Goal: Information Seeking & Learning: Learn about a topic

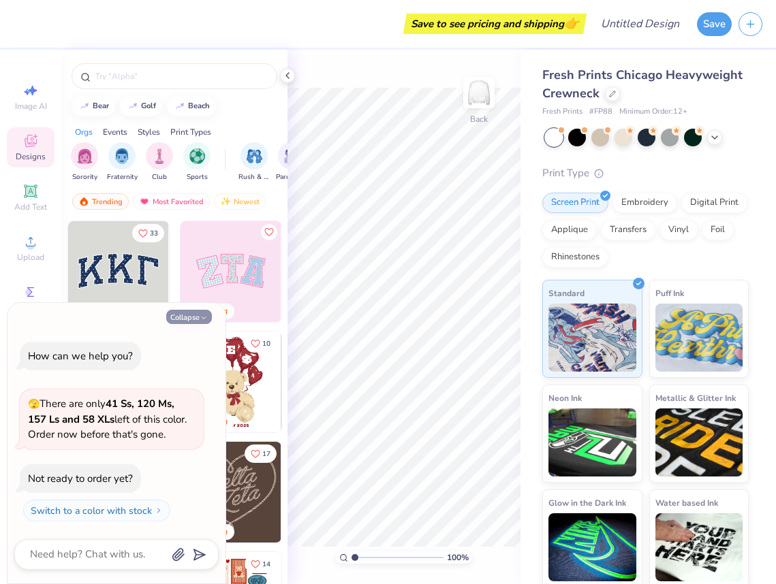
click at [194, 319] on button "Collapse" at bounding box center [189, 317] width 46 height 14
type textarea "x"
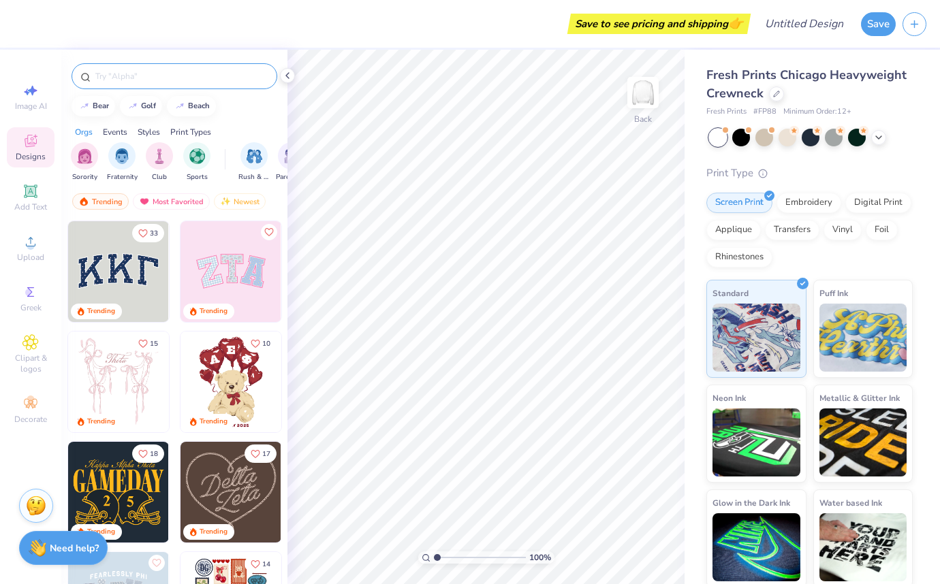
click at [235, 71] on input "text" at bounding box center [181, 76] width 174 height 14
type input "teeth"
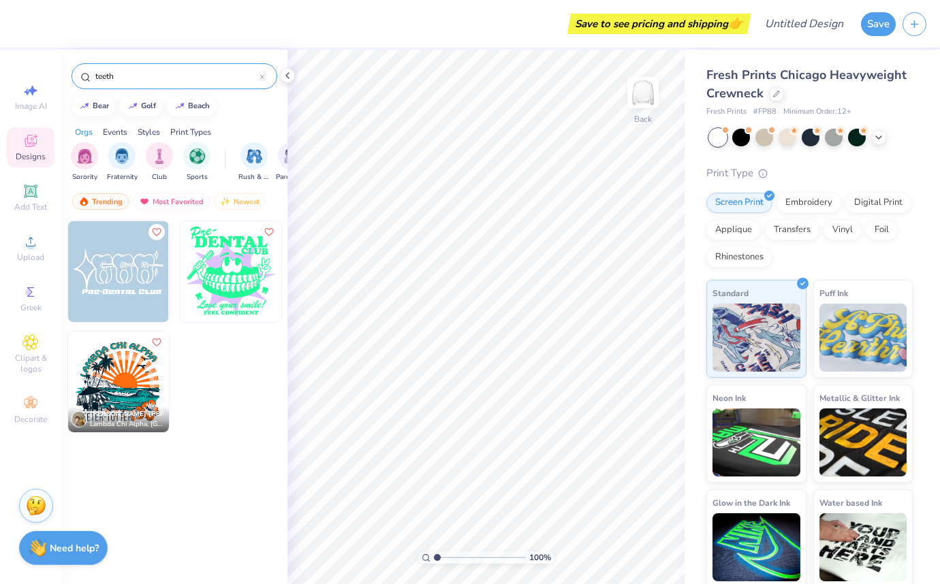
click at [260, 75] on icon at bounding box center [262, 77] width 4 height 4
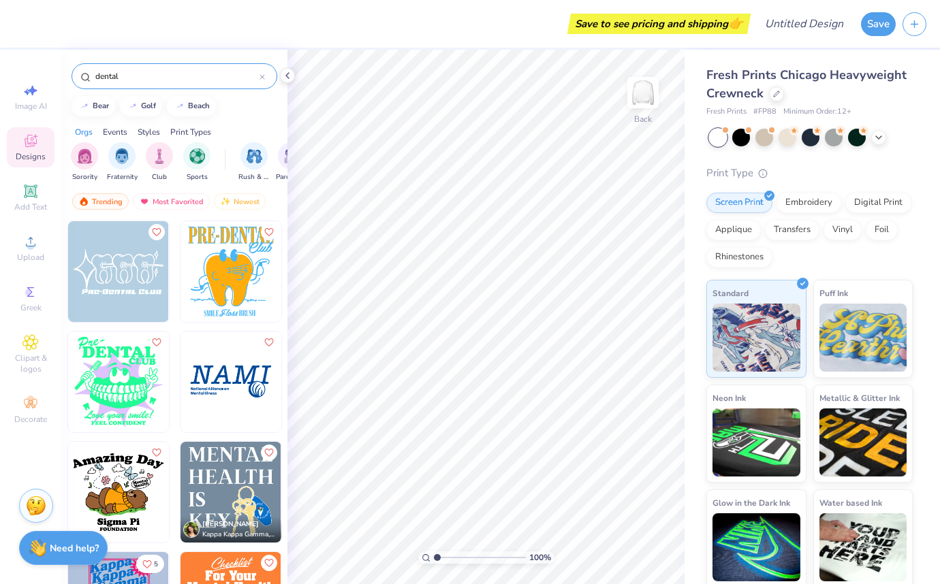
type input "dental"
click at [775, 133] on icon at bounding box center [878, 136] width 11 height 11
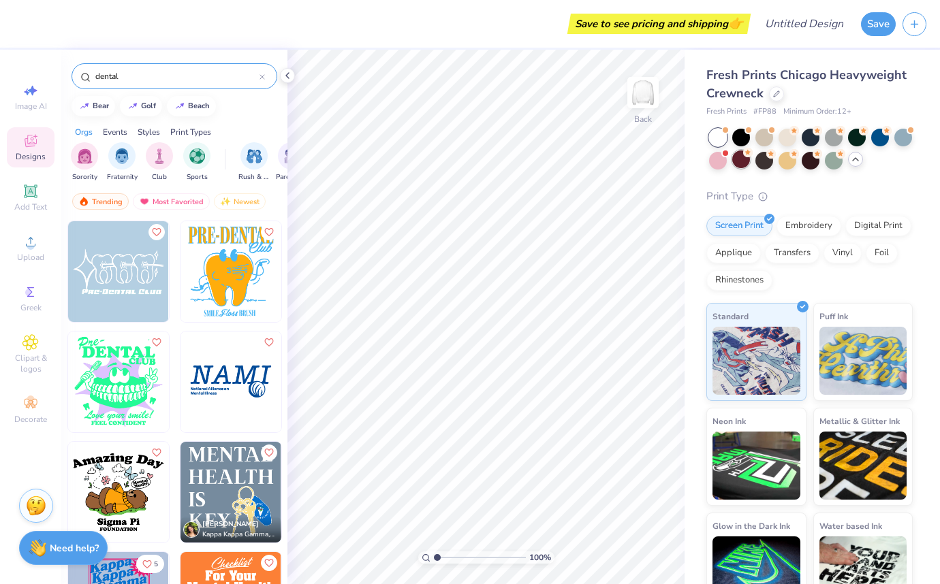
click at [735, 162] on div at bounding box center [741, 159] width 18 height 18
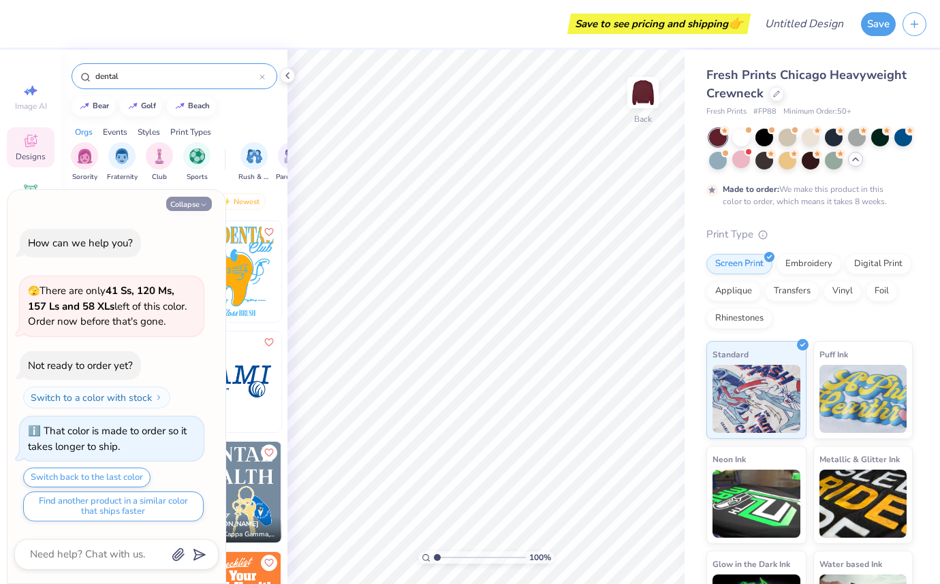
click at [187, 203] on button "Collapse" at bounding box center [189, 204] width 46 height 14
type textarea "x"
